Goal: Task Accomplishment & Management: Use online tool/utility

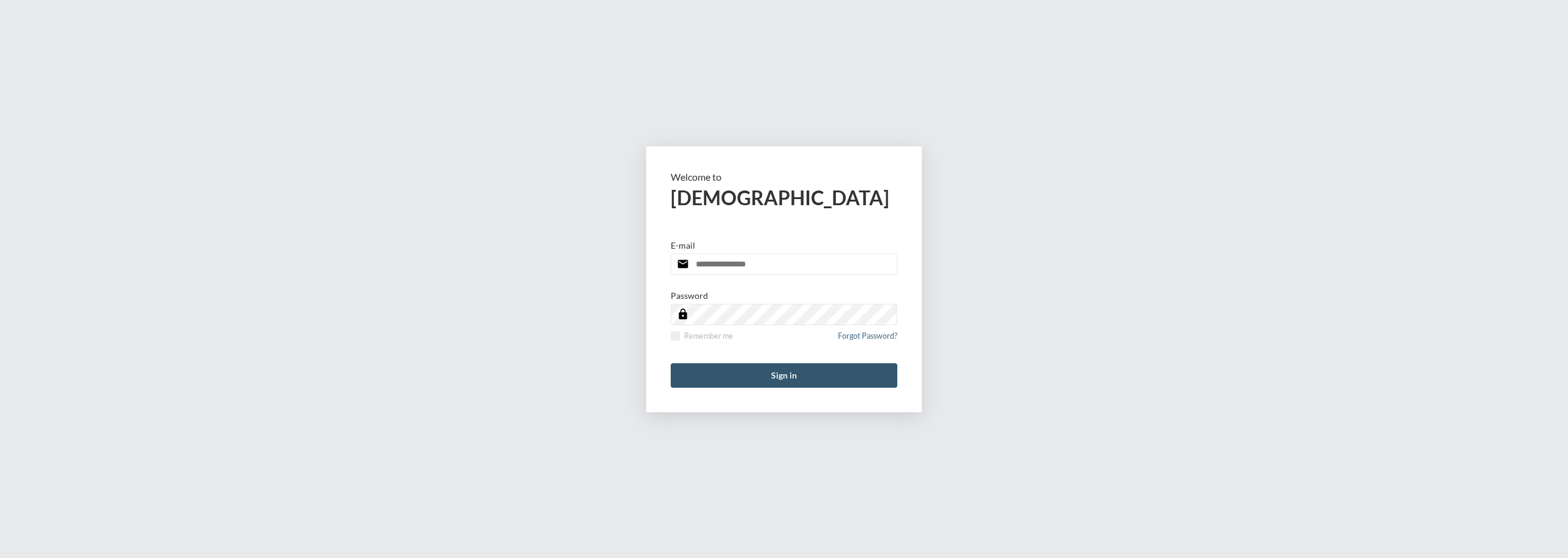
type input "**********"
click at [794, 372] on button "Sign in" at bounding box center [784, 376] width 226 height 25
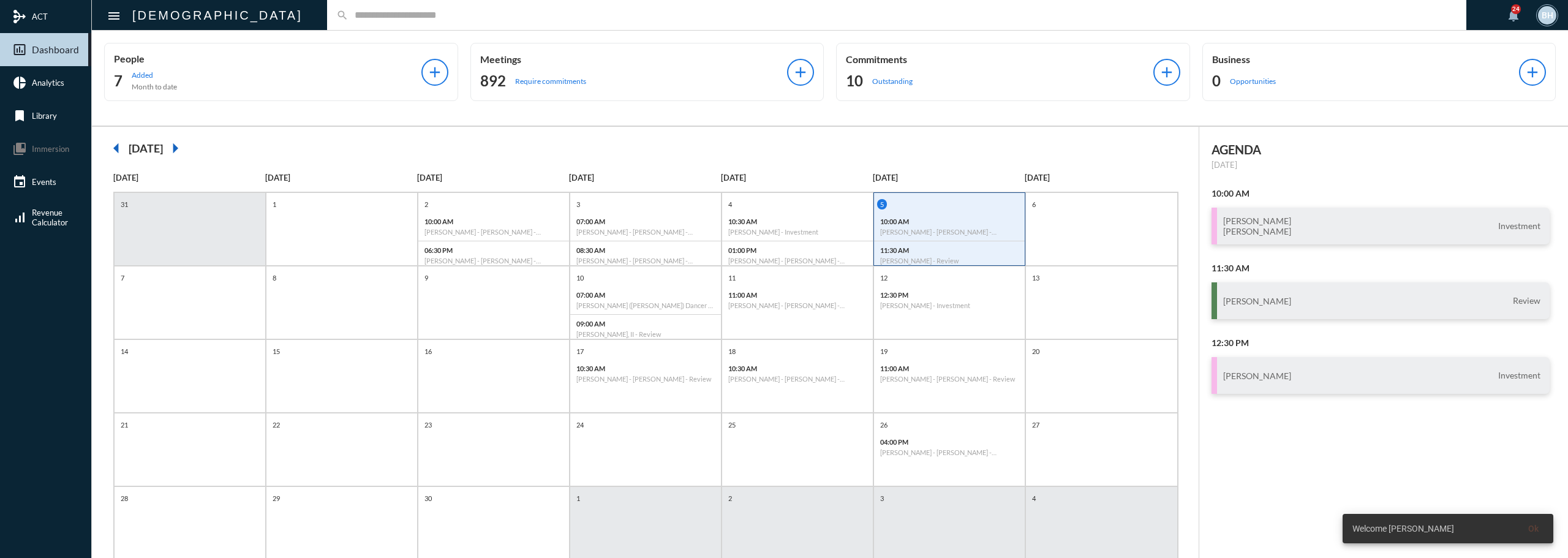
click at [496, 16] on input "text" at bounding box center [903, 14] width 1109 height 10
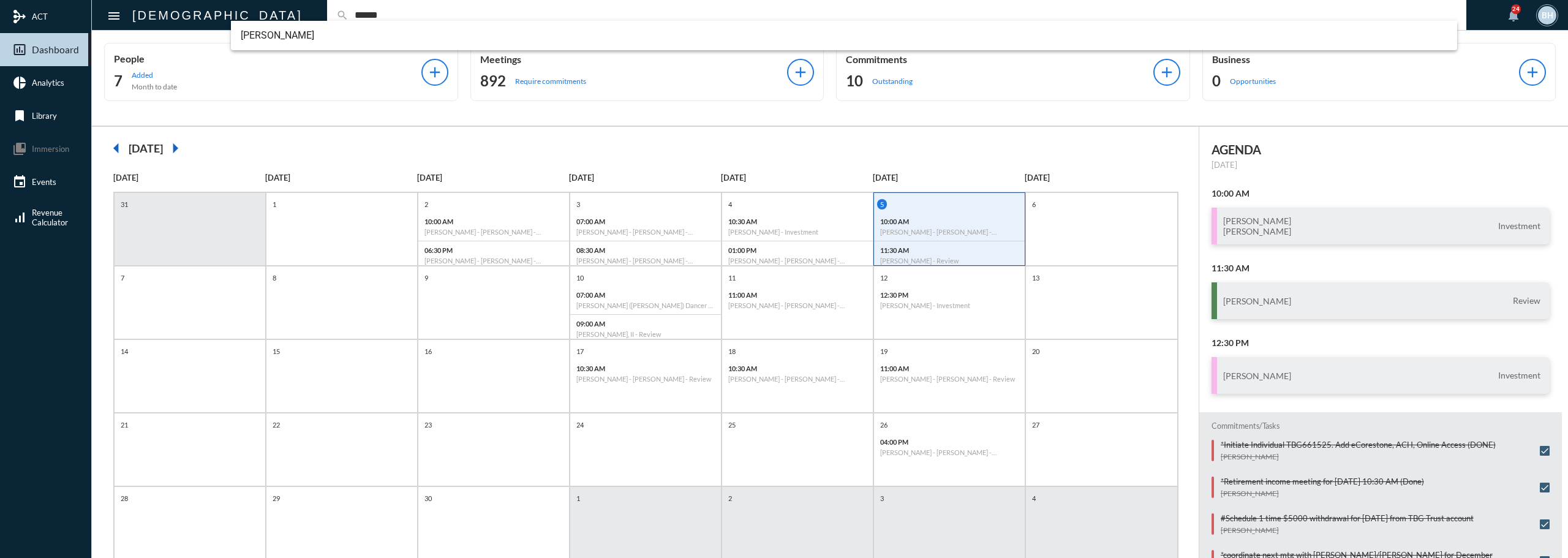
type input "******"
